Goal: Task Accomplishment & Management: Use online tool/utility

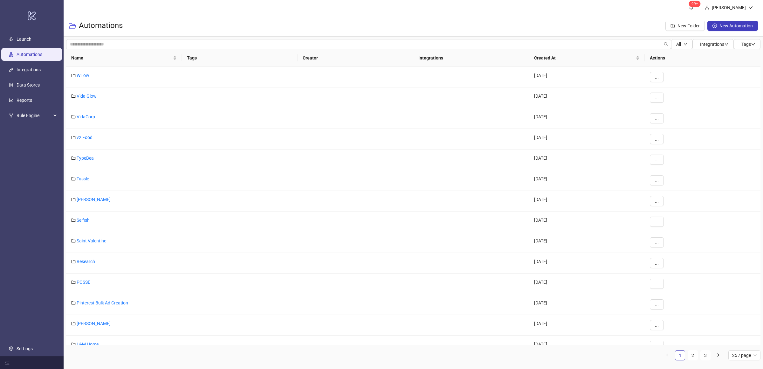
click at [48, 161] on ul "Launch Automations Integrations Data Stores Reports Rule Engine Settings" at bounding box center [32, 193] width 64 height 325
click at [174, 60] on div "Name" at bounding box center [124, 57] width 106 height 7
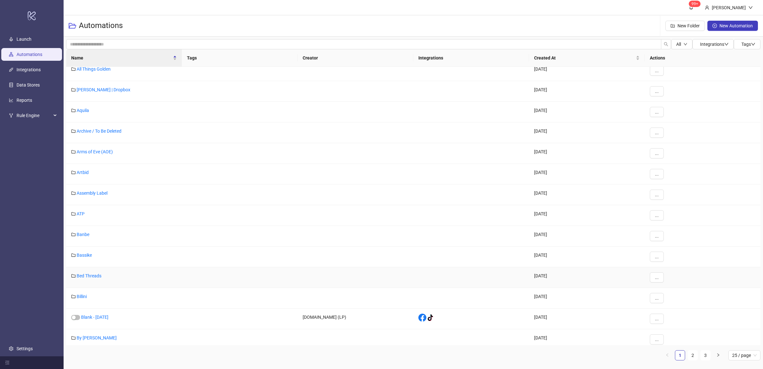
scroll to position [236, 0]
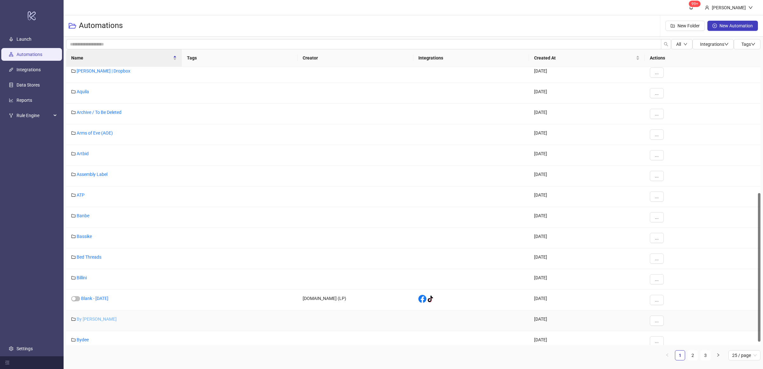
click at [94, 320] on link "By [PERSON_NAME]" at bounding box center [97, 318] width 40 height 5
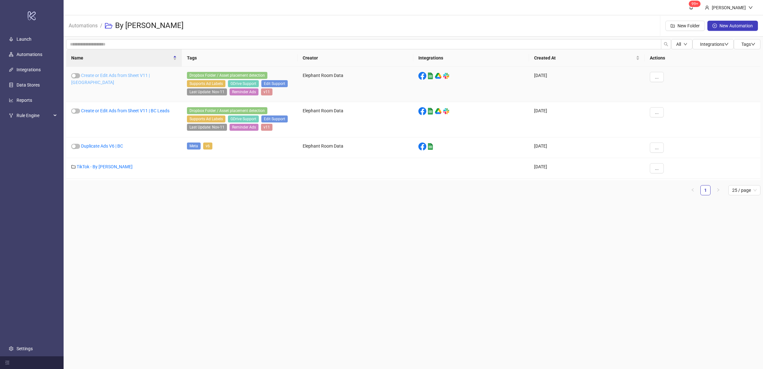
click at [149, 74] on link "Create or Edit Ads from Sheet V11 | [GEOGRAPHIC_DATA]" at bounding box center [110, 79] width 79 height 12
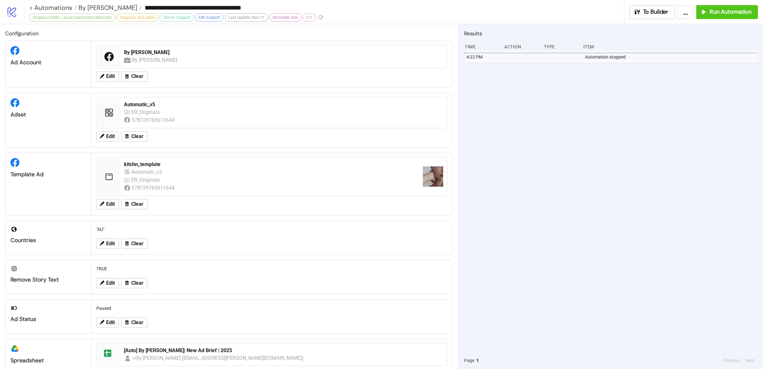
click at [563, 122] on div "4:22 PM Automation stopped" at bounding box center [611, 201] width 294 height 301
click at [710, 15] on span "Run Automation" at bounding box center [730, 11] width 42 height 7
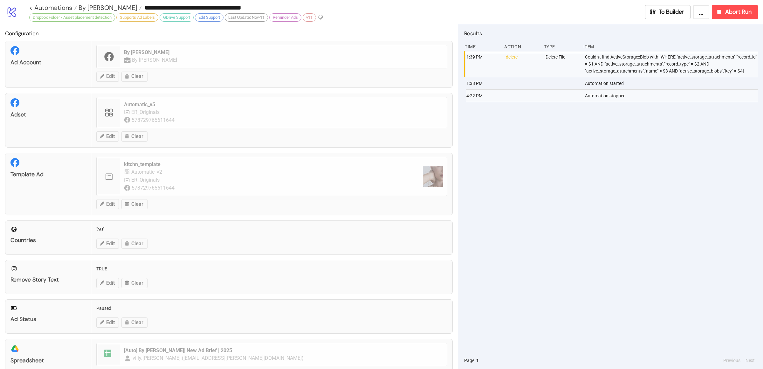
click at [564, 153] on div "1:39 PM delete Delete File Couldn't find ActiveStorage::Blob with [WHERE "activ…" at bounding box center [611, 201] width 294 height 301
